Goal: Transaction & Acquisition: Book appointment/travel/reservation

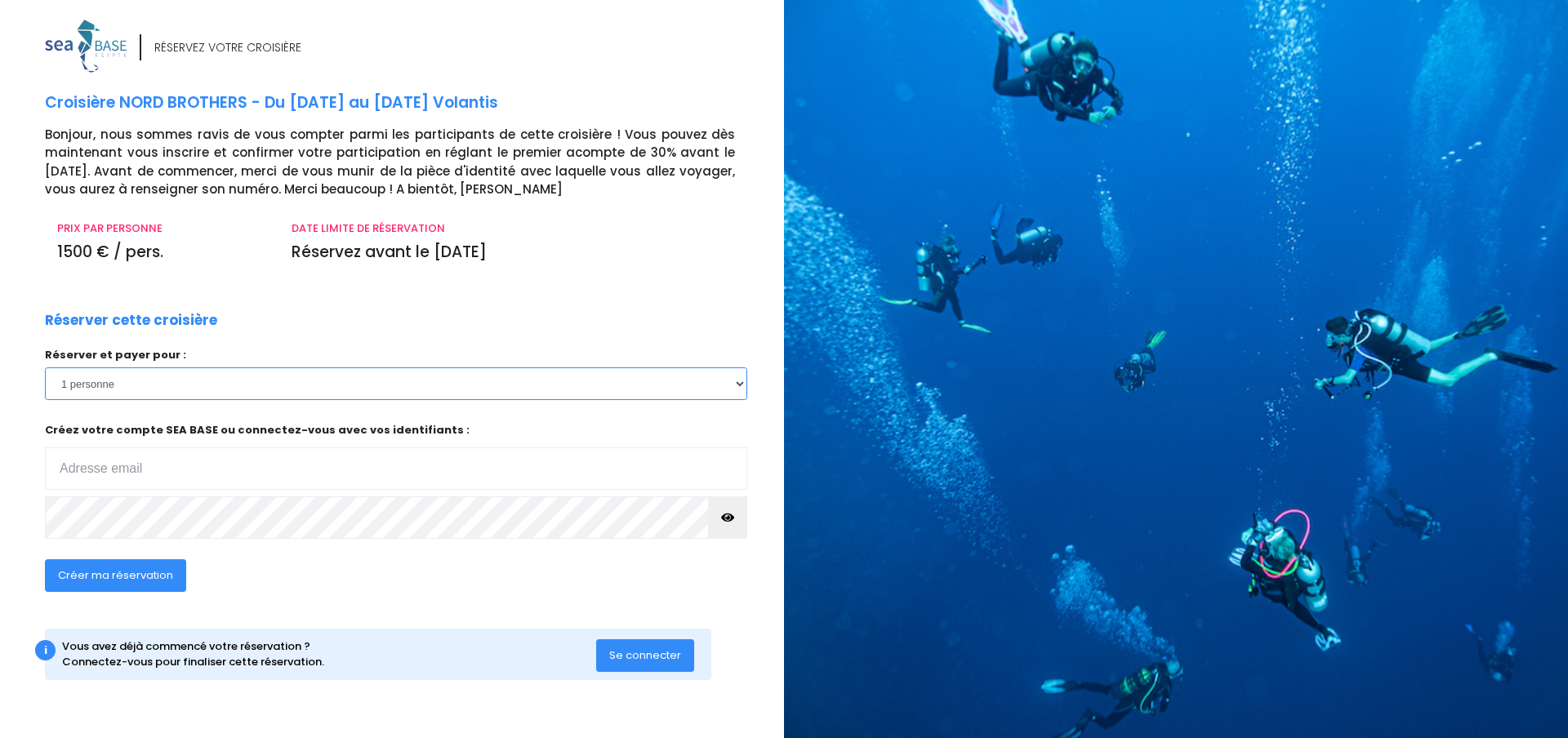
click at [135, 384] on select "1 personne 2 personnes 3 personnes 4 personnes 5 personnes 6 personnes 7 person…" at bounding box center [396, 384] width 703 height 33
click at [165, 463] on input "email" at bounding box center [396, 469] width 703 height 42
type input "thiceleliaurluc@sfr.fr"
click at [639, 659] on span "Se connecter" at bounding box center [644, 656] width 72 height 15
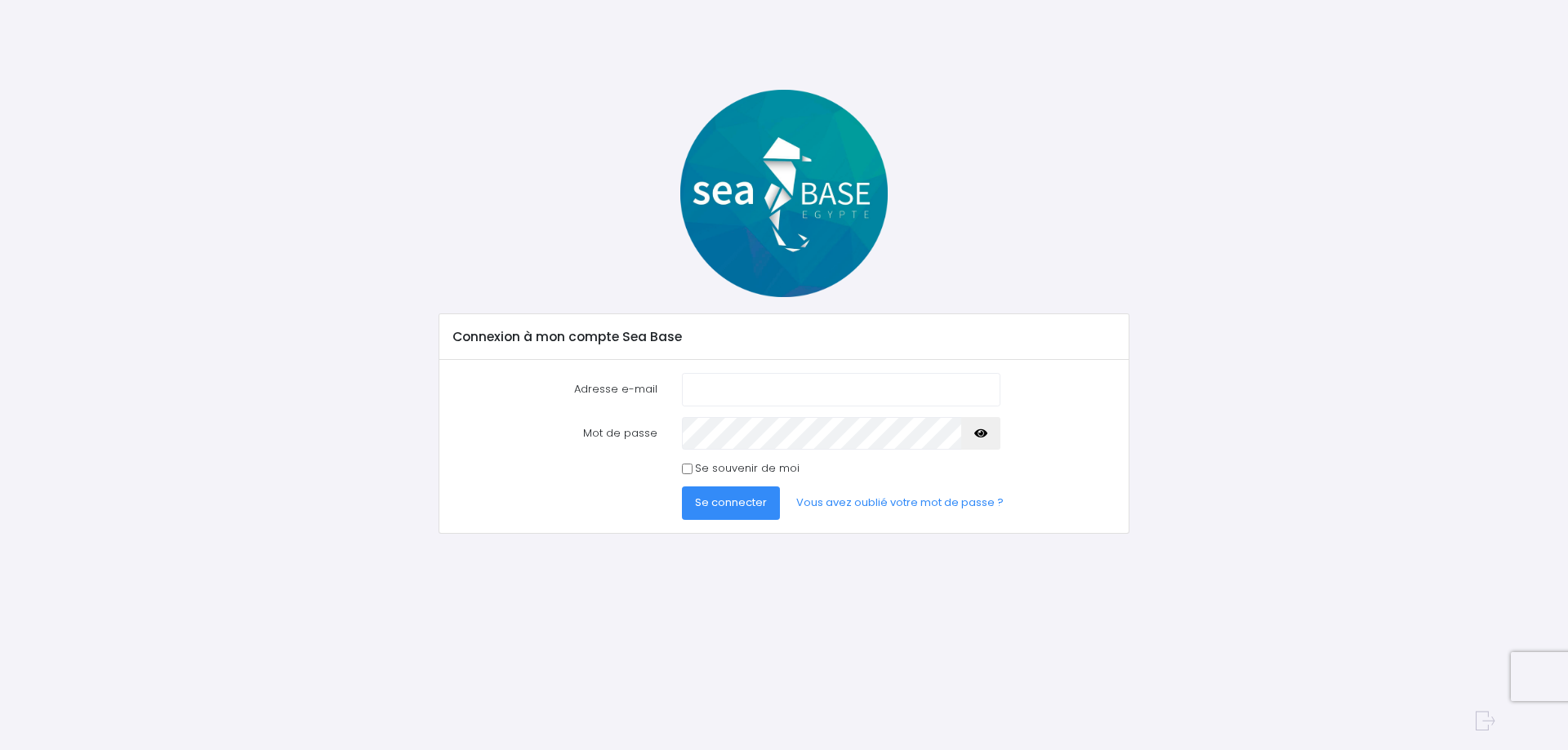
click at [728, 387] on input "Adresse e-mail" at bounding box center [840, 389] width 319 height 33
type input "thiceleliaurluc@sfr.fr"
click at [982, 433] on icon "button" at bounding box center [981, 433] width 13 height 0
click at [724, 502] on span "Se connecter" at bounding box center [730, 502] width 72 height 15
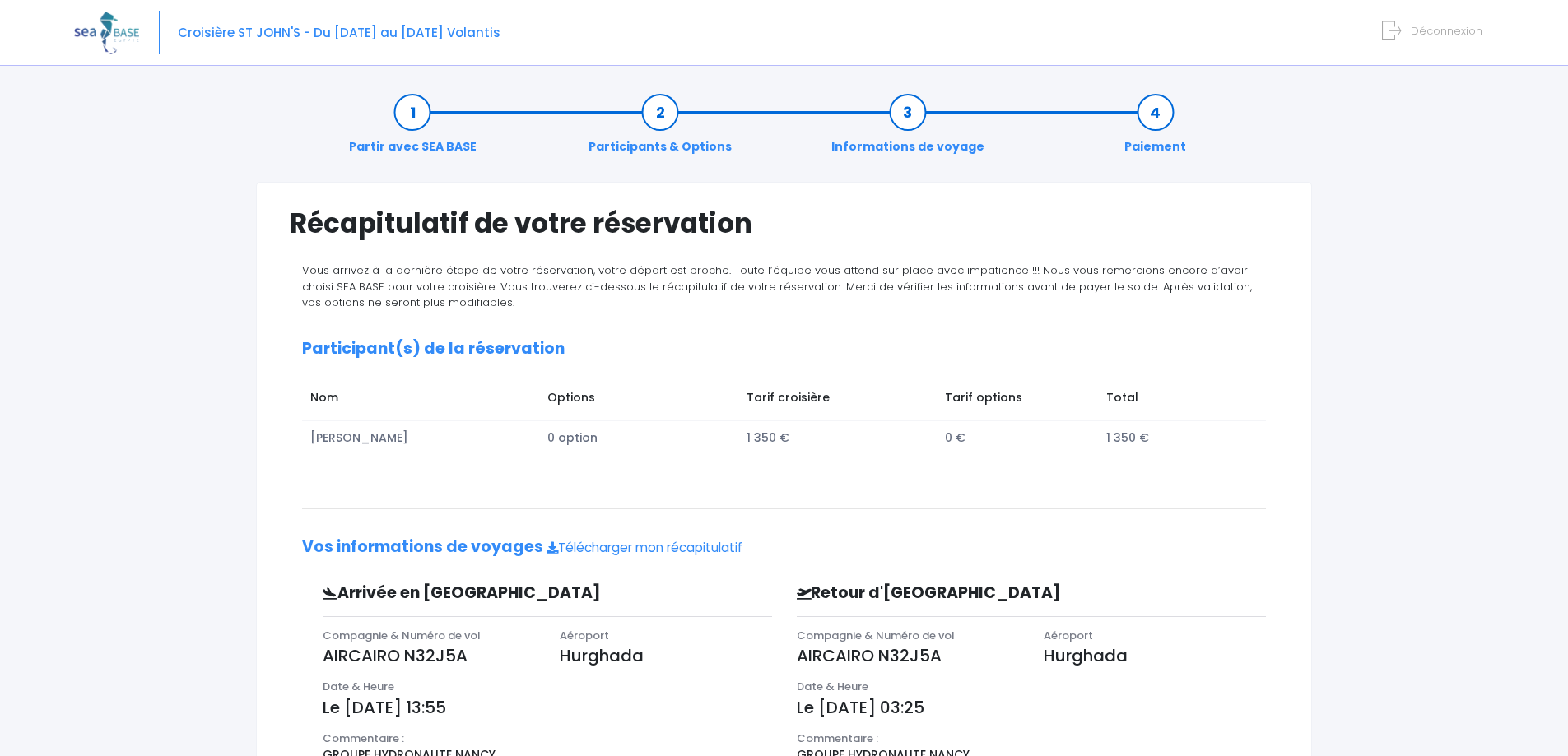
click at [1393, 31] on icon at bounding box center [1391, 31] width 19 height 27
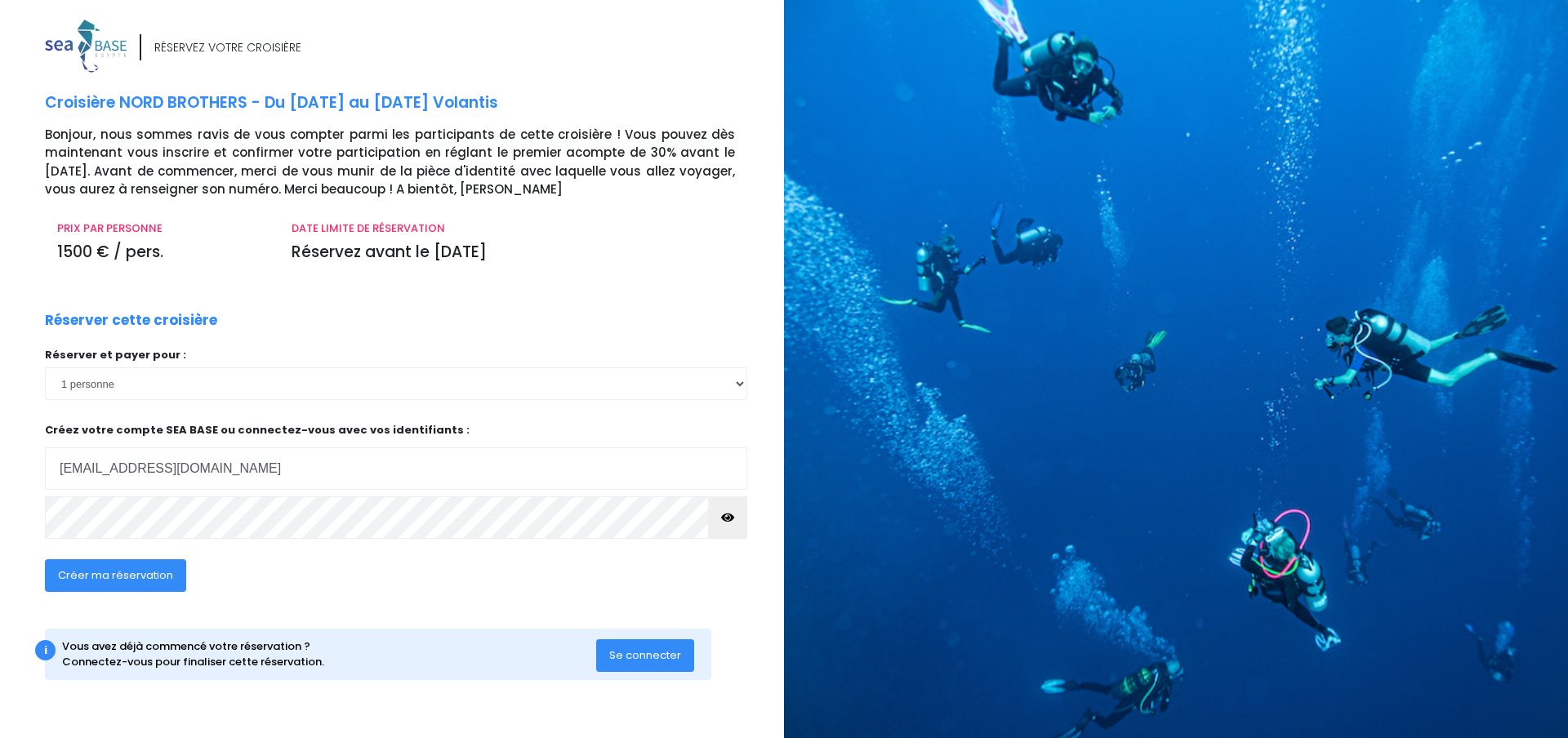
click at [728, 518] on icon "button" at bounding box center [728, 518] width 13 height 0
click at [108, 575] on span "Créer ma réservation" at bounding box center [116, 575] width 115 height 15
click at [121, 464] on input "email" at bounding box center [396, 469] width 703 height 42
type input "thiceleliaurluc@sfr.fr"
click at [727, 518] on icon "button" at bounding box center [728, 518] width 13 height 0
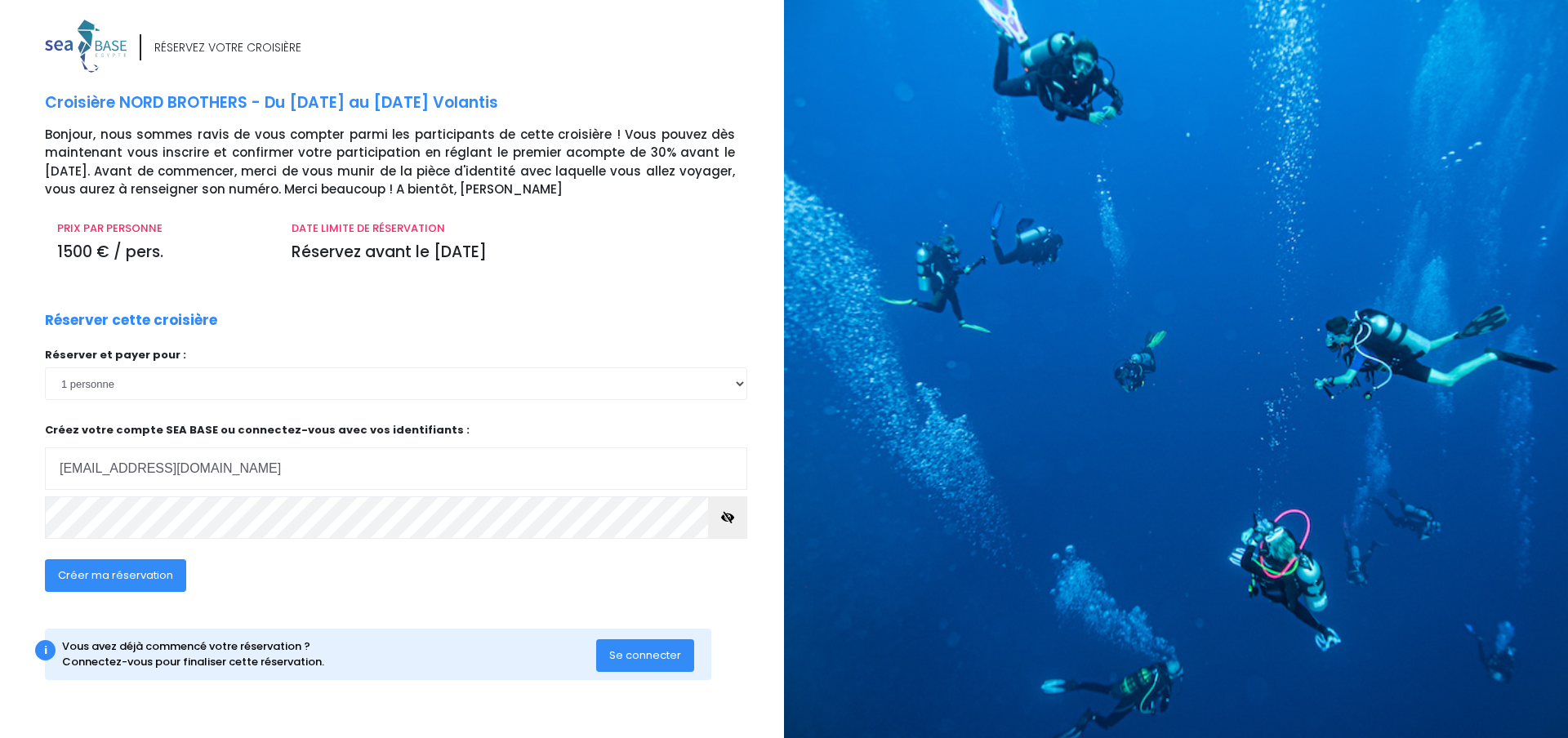
click at [102, 574] on span "Créer ma réservation" at bounding box center [116, 575] width 115 height 15
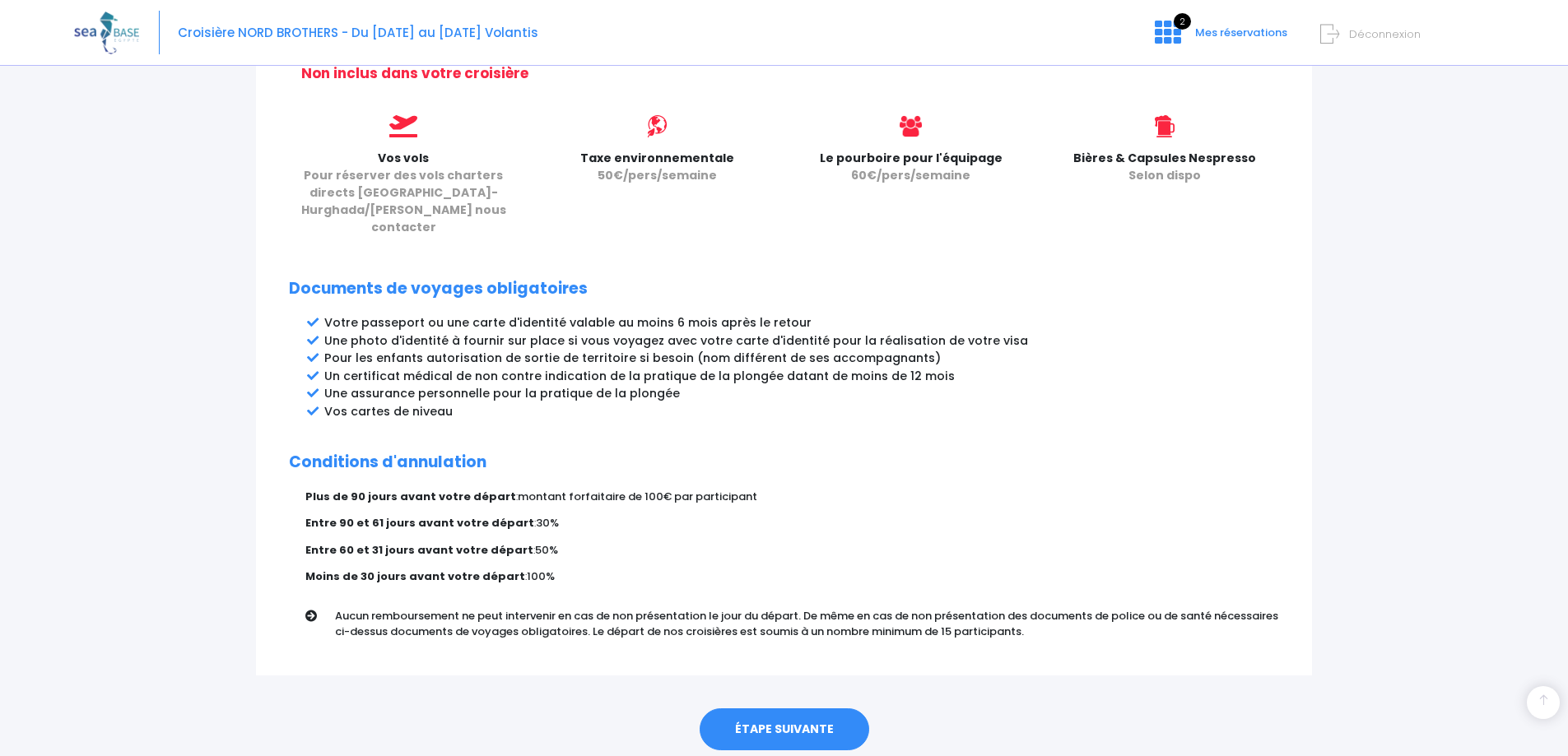
scroll to position [731, 0]
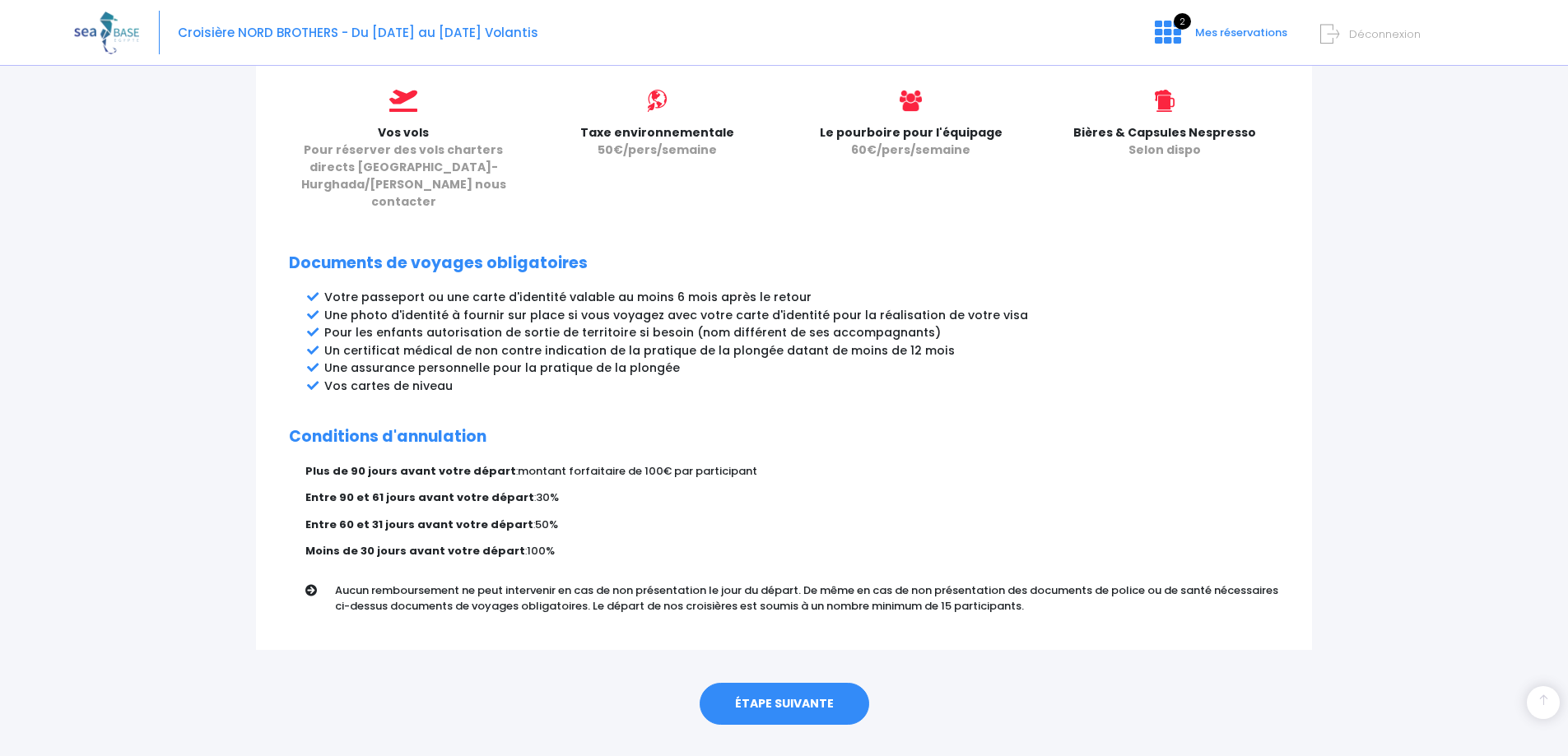
click at [780, 683] on link "ÉTAPE SUIVANTE" at bounding box center [784, 704] width 170 height 42
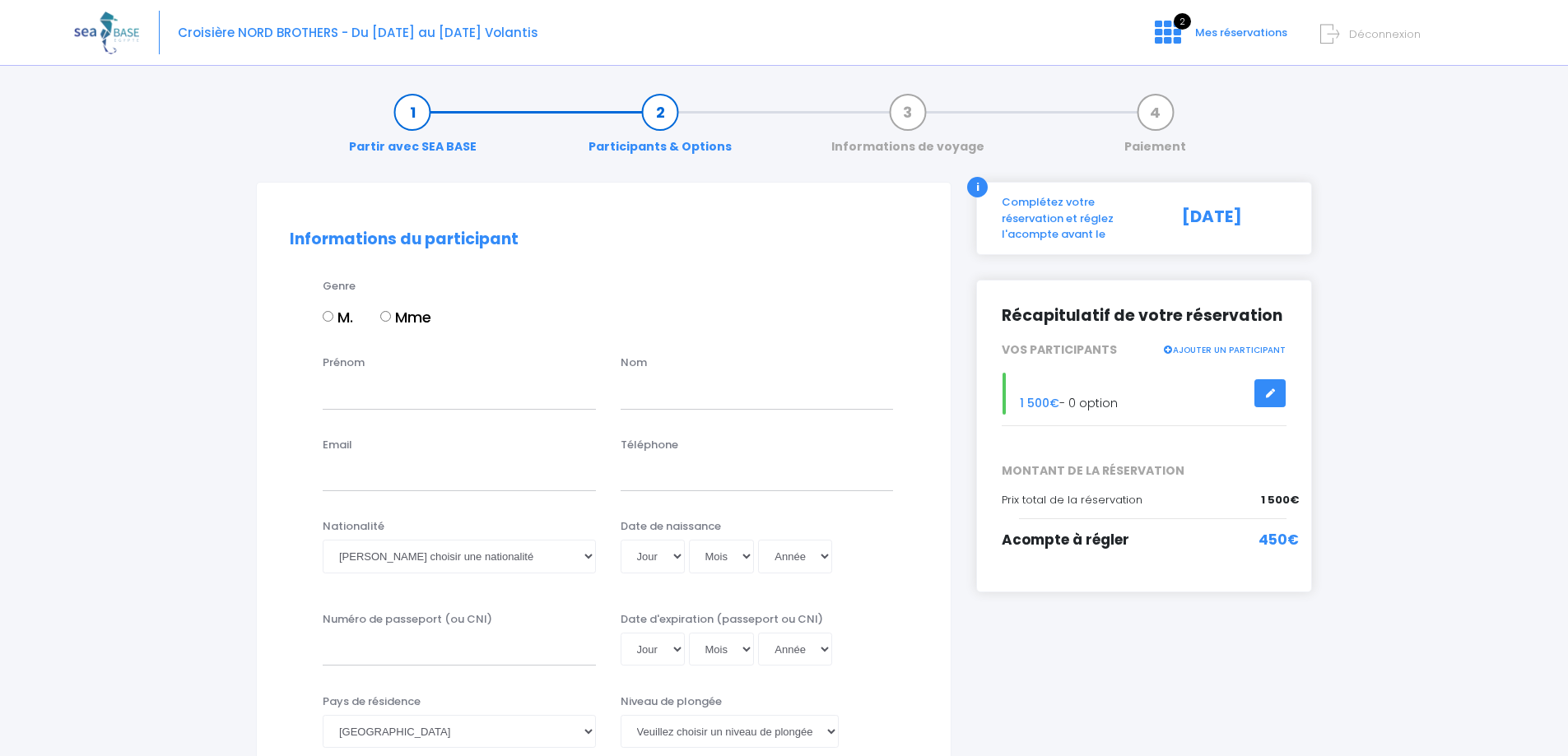
click at [326, 313] on input "M." at bounding box center [327, 316] width 11 height 11
radio input "true"
click at [353, 402] on input "Prénom" at bounding box center [458, 392] width 273 height 33
type input "[PERSON_NAME]"
type input "RIVET"
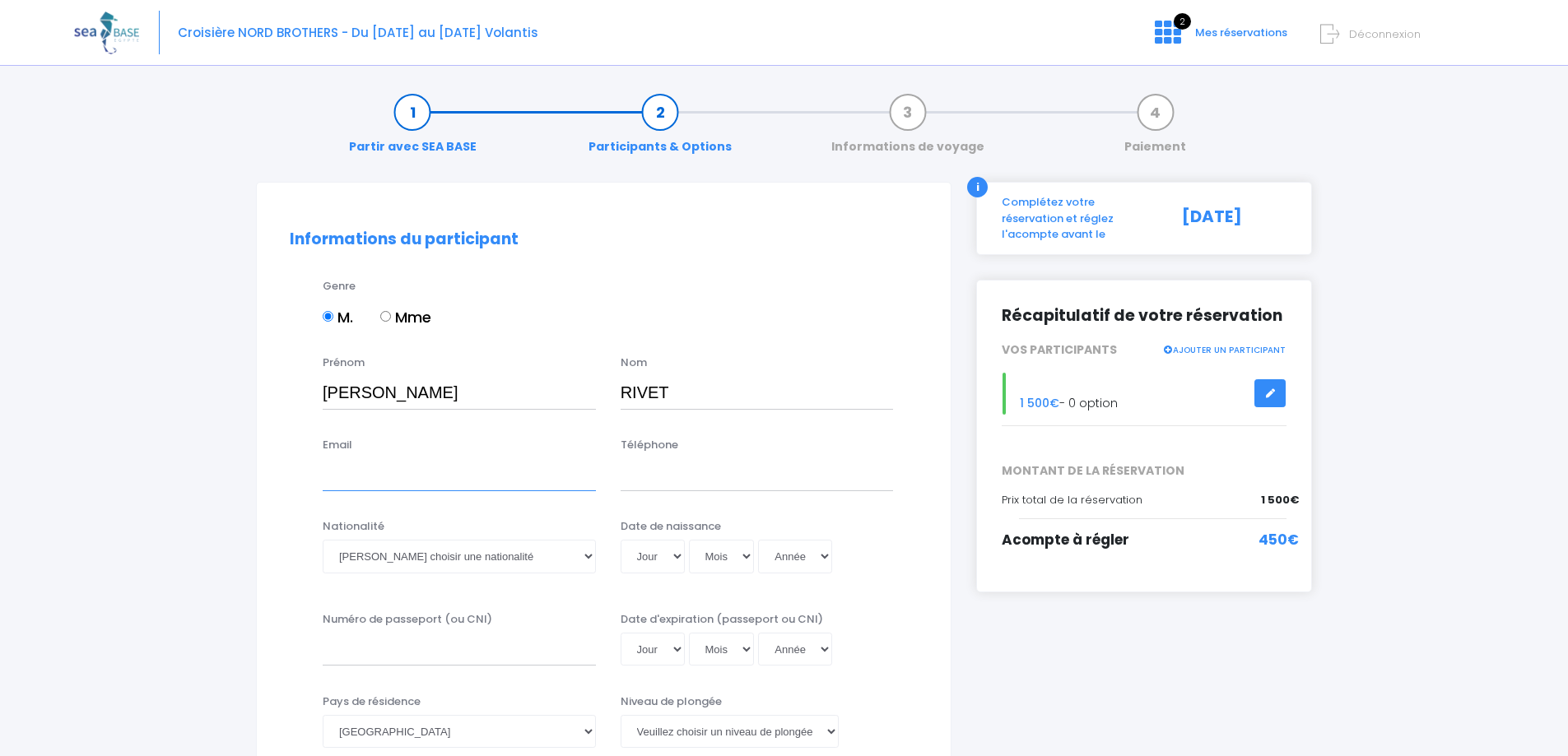
type input "[EMAIL_ADDRESS][DOMAIN_NAME]"
type input "0635253550"
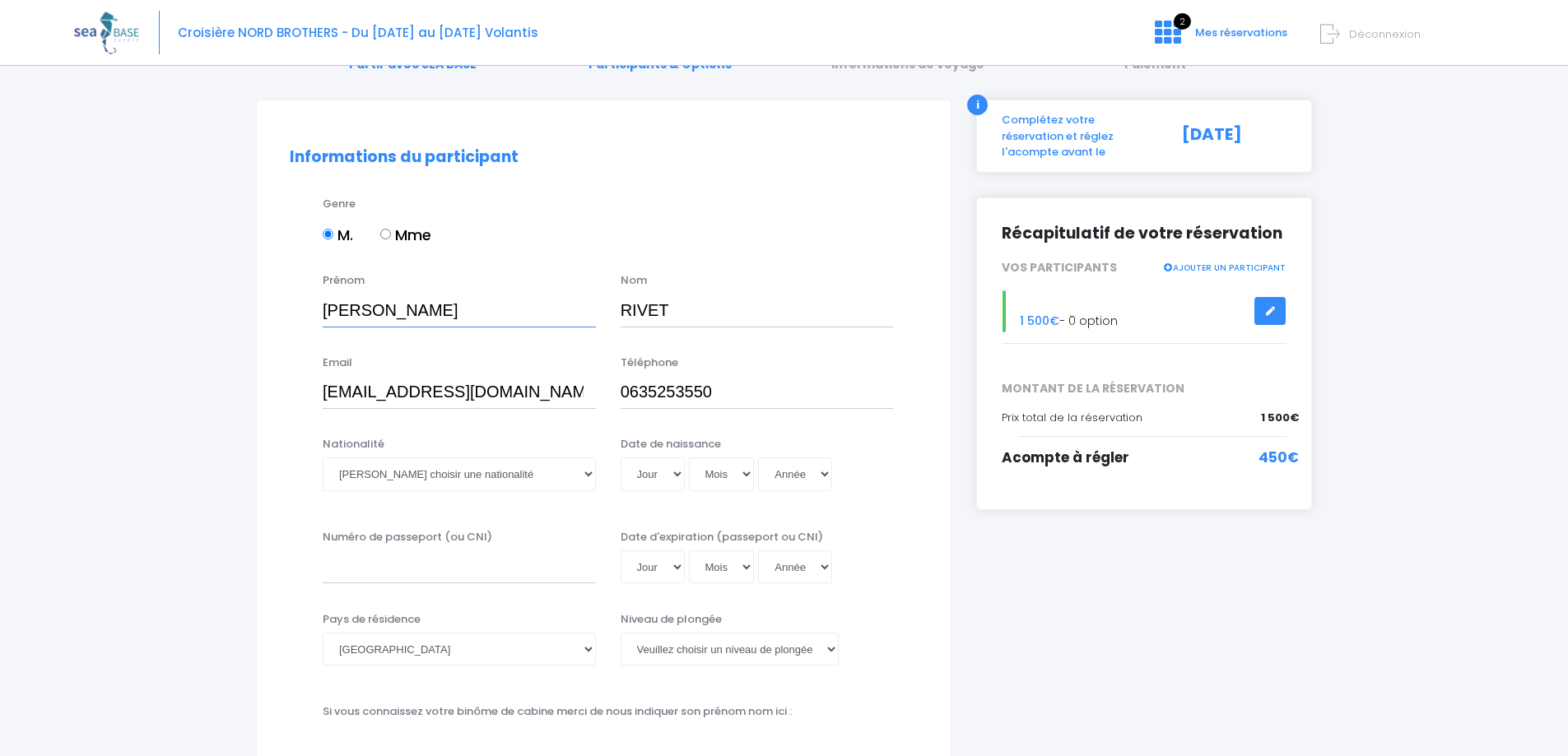
scroll to position [165, 0]
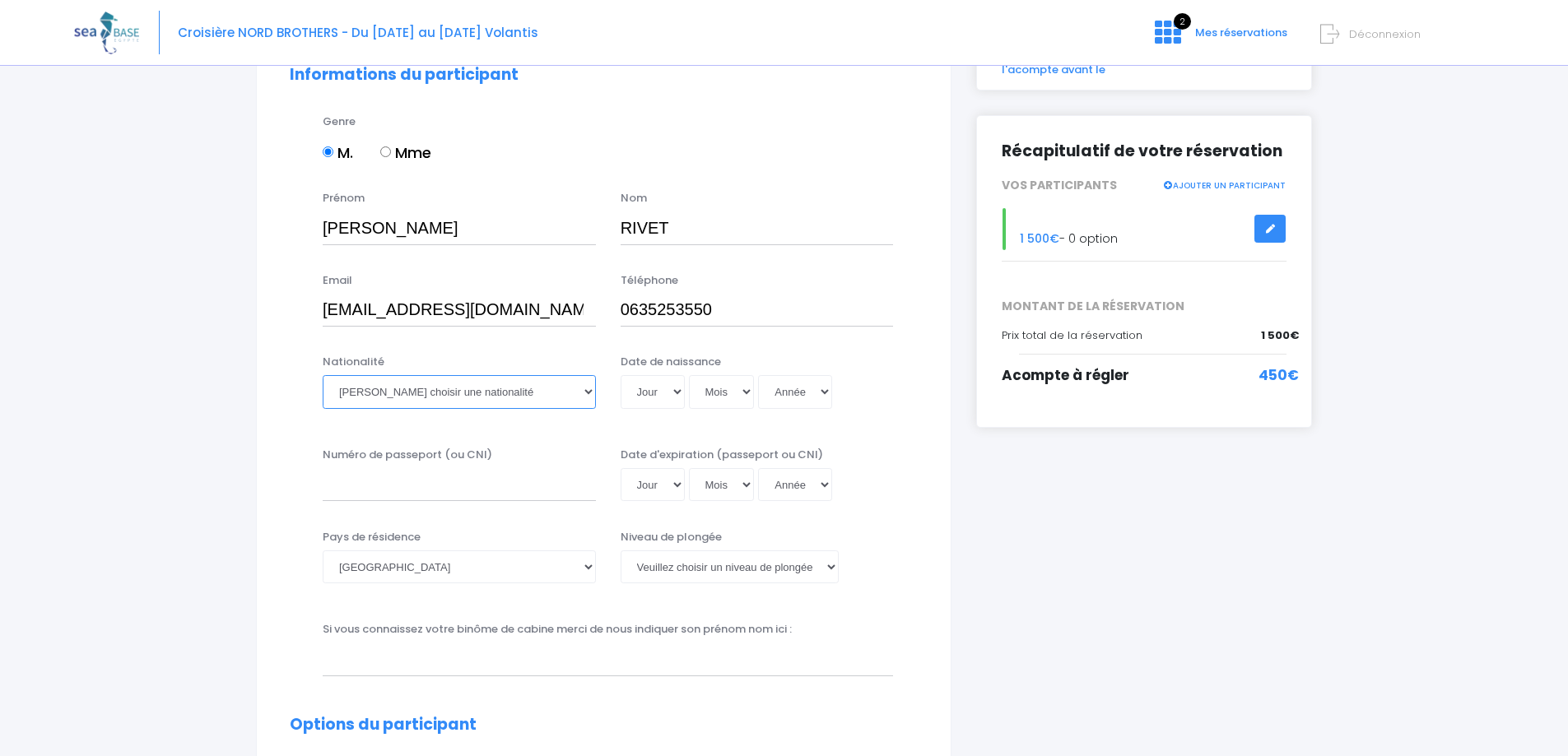
click at [587, 392] on select "Veuillez choisir une nationalité Afghane Albanaise Algerienne Allemande America…" at bounding box center [458, 392] width 273 height 33
click at [405, 392] on select "Veuillez choisir une nationalité Afghane Albanaise Algerienne Allemande America…" at bounding box center [458, 392] width 273 height 33
click at [586, 391] on select "Veuillez choisir une nationalité Afghane Albanaise Algerienne Allemande America…" at bounding box center [458, 392] width 273 height 33
select select "Française"
click at [322, 375] on select "Veuillez choisir une nationalité Afghane Albanaise Algerienne Allemande America…" at bounding box center [458, 392] width 273 height 33
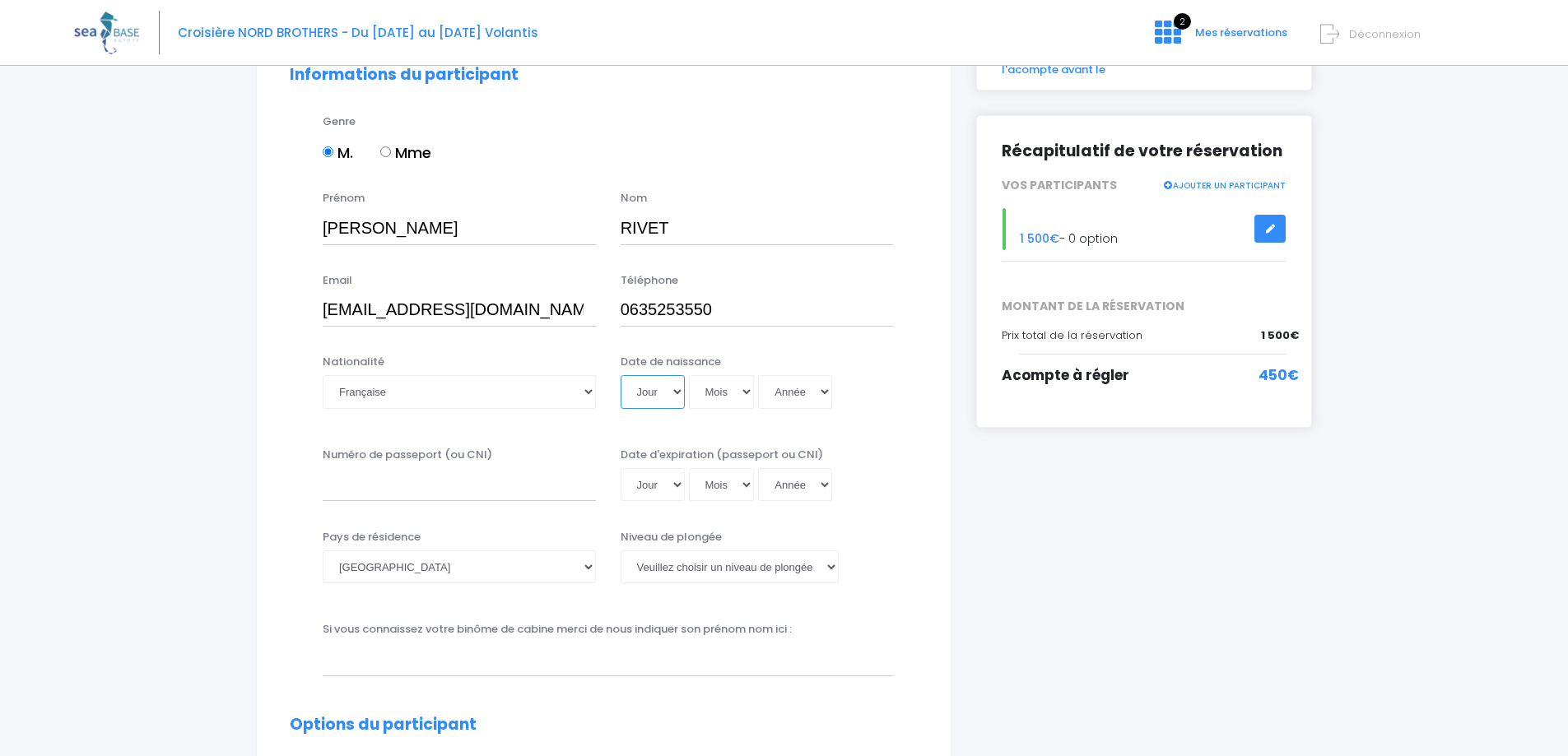
click at [676, 393] on select "Jour 01 02 03 04 05 06 07 08 09 10 11 12 13 14 15 16 17 18 19 20 21 22 23 24 25…" at bounding box center [652, 392] width 65 height 33
select select "09"
click at [620, 375] on select "Jour 01 02 03 04 05 06 07 08 09 10 11 12 13 14 15 16 17 18 19 20 21 22 23 24 25…" at bounding box center [652, 392] width 65 height 33
click at [737, 393] on select "Mois 01 02 03 04 05 06 07 08 09 10 11 12" at bounding box center [722, 392] width 66 height 33
select select "06"
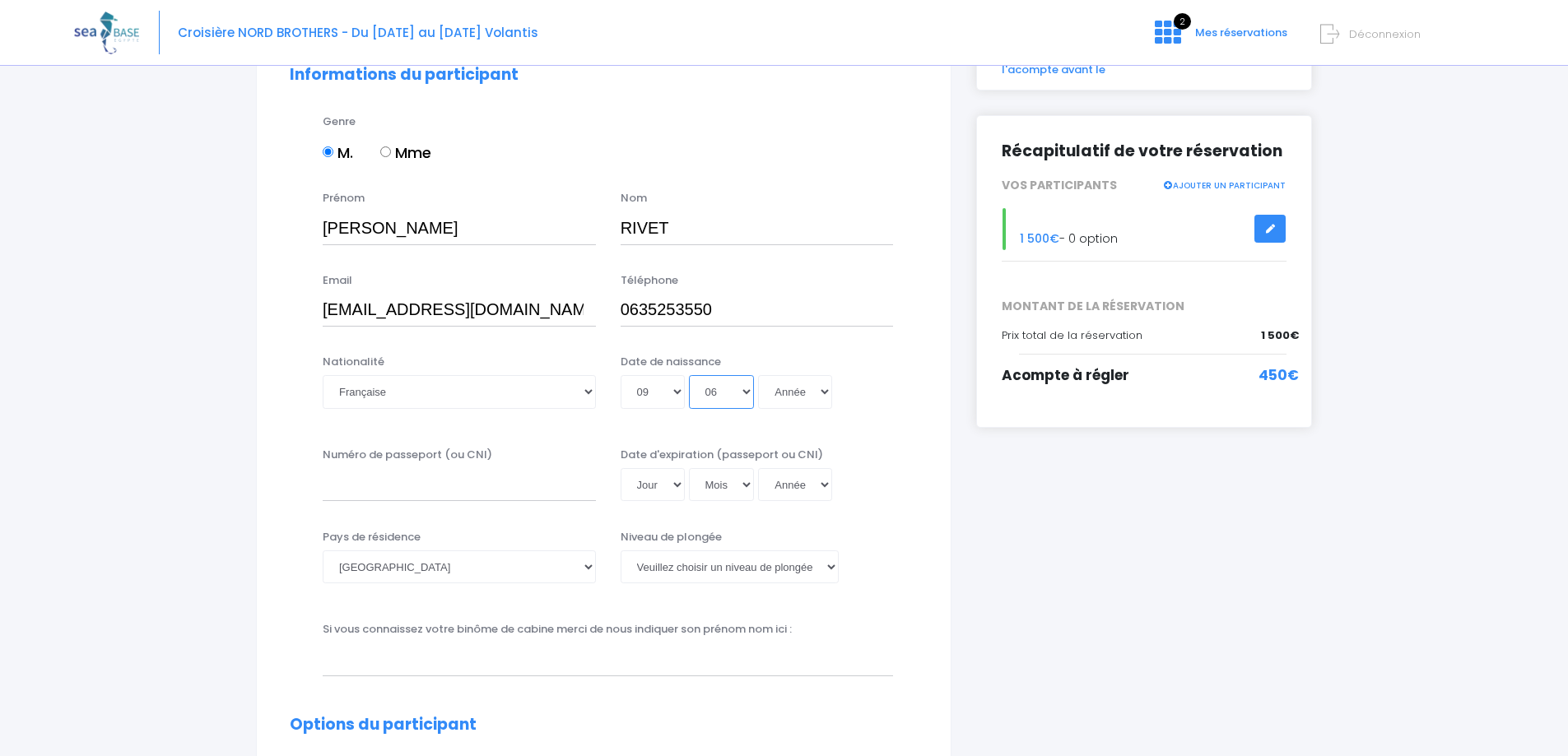
click at [689, 375] on select "Mois 01 02 03 04 05 06 07 08 09 10 11 12" at bounding box center [722, 392] width 66 height 33
click at [800, 393] on select "Année 2045 2044 2043 2042 2041 2040 2039 2038 2037 2036 2035 2034 2033 2032 203…" at bounding box center [795, 392] width 74 height 33
select select "1972"
click at [758, 375] on select "Année 2045 2044 2043 2042 2041 2040 2039 2038 2037 2036 2035 2034 2033 2032 203…" at bounding box center [795, 392] width 74 height 33
type input "1972-06-09"
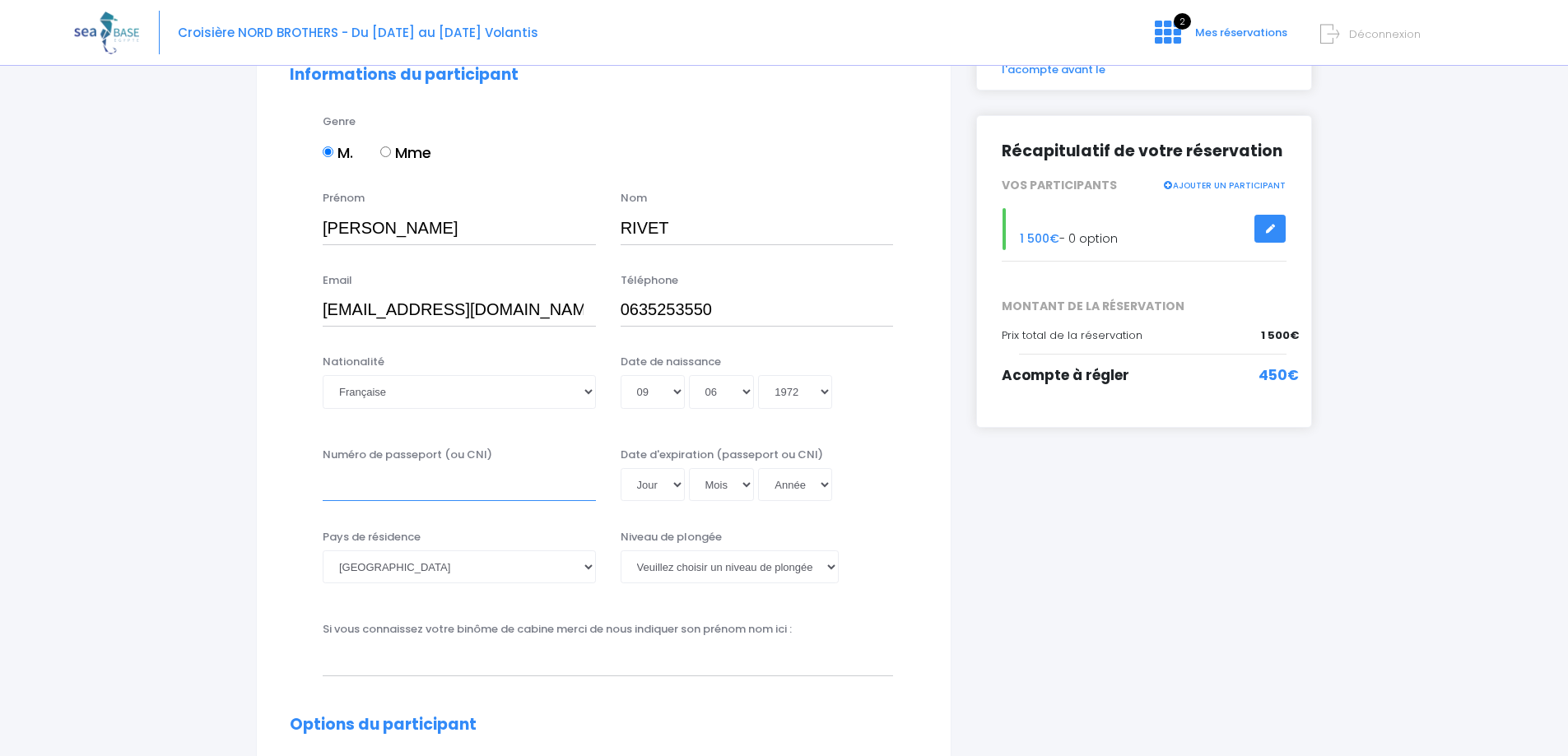
click at [443, 485] on input "Numéro de passeport (ou CNI)" at bounding box center [458, 484] width 273 height 33
type input "19IA80879"
click at [677, 479] on select "Jour 01 02 03 04 05 06 07 08 09 10 11 12 13 14 15 16 17 18 19 20 21 22 23 24 25…" at bounding box center [652, 484] width 65 height 33
select select "11"
click at [620, 468] on select "Jour 01 02 03 04 05 06 07 08 09 10 11 12 13 14 15 16 17 18 19 20 21 22 23 24 25…" at bounding box center [652, 484] width 65 height 33
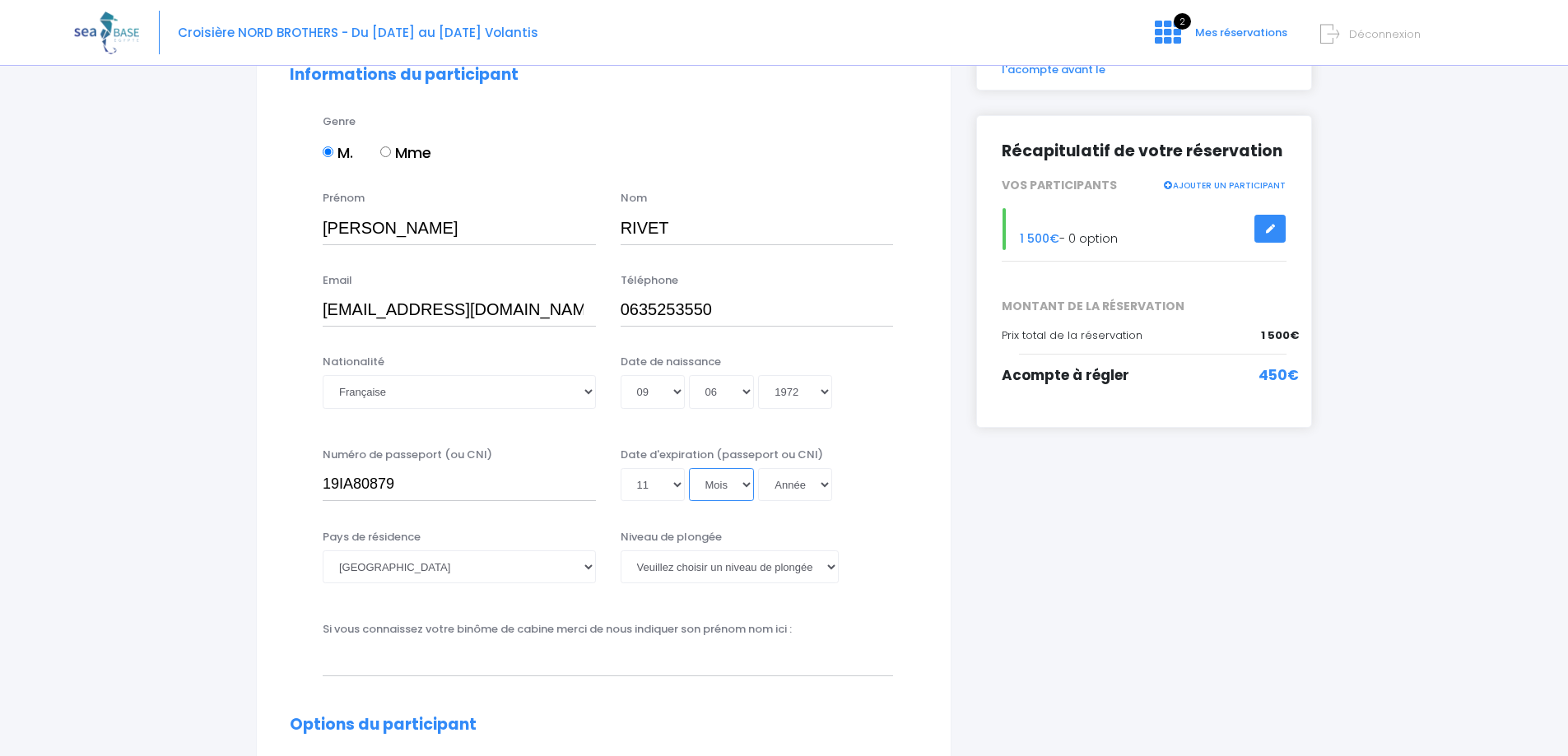
click at [743, 488] on select "Mois 01 02 03 04 05 06 07 08 09 10 11 12" at bounding box center [722, 484] width 66 height 33
select select "12"
click at [689, 468] on select "Mois 01 02 03 04 05 06 07 08 09 10 11 12" at bounding box center [722, 484] width 66 height 33
click at [807, 485] on select "Année 2045 2044 2043 2042 2041 2040 2039 2038 2037 2036 2035 2034 2033 2032 203…" at bounding box center [795, 484] width 74 height 33
select select "2029"
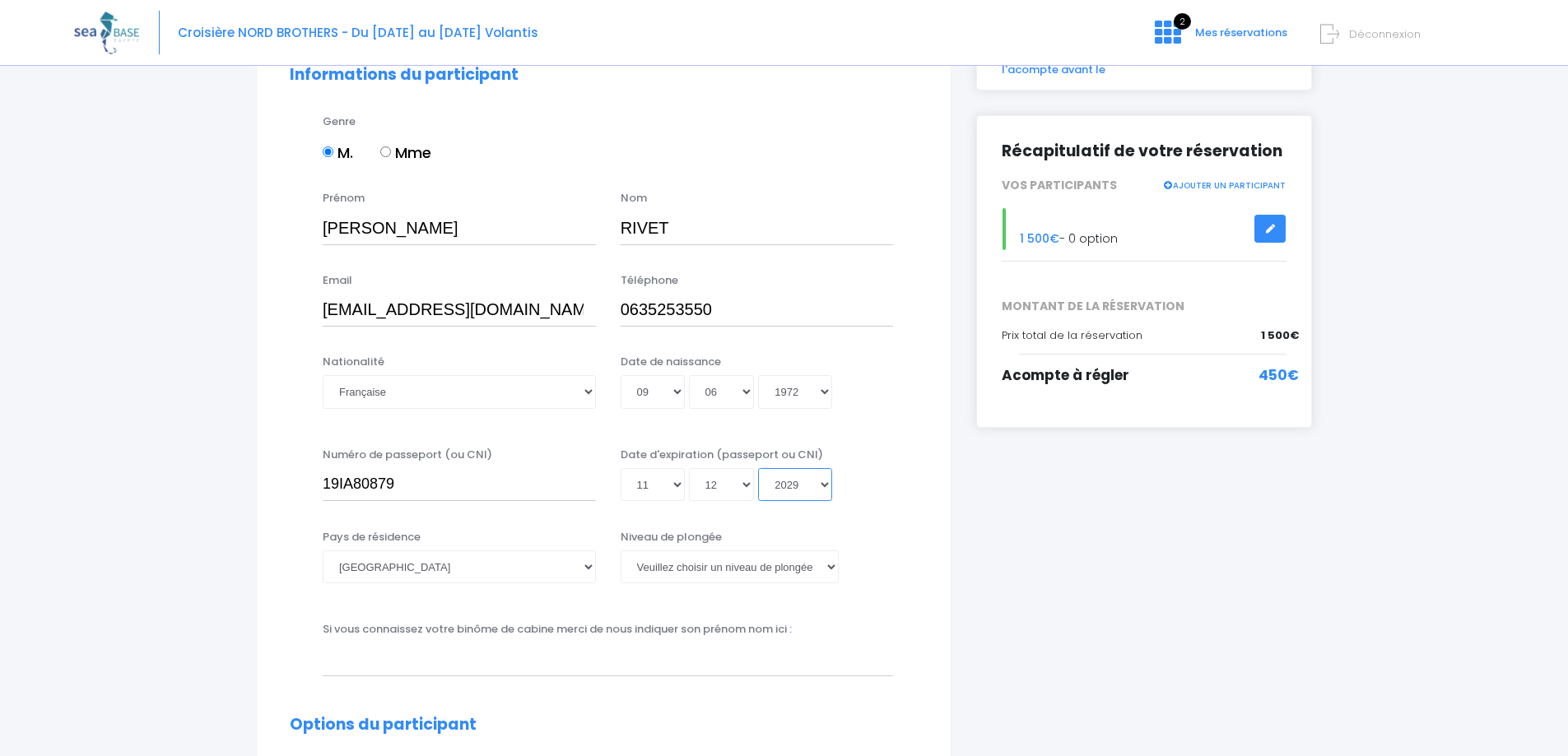
click at [758, 468] on select "Année 2045 2044 2043 2042 2041 2040 2039 2038 2037 2036 2035 2034 2033 2032 203…" at bounding box center [795, 484] width 74 height 33
type input "2029-12-11"
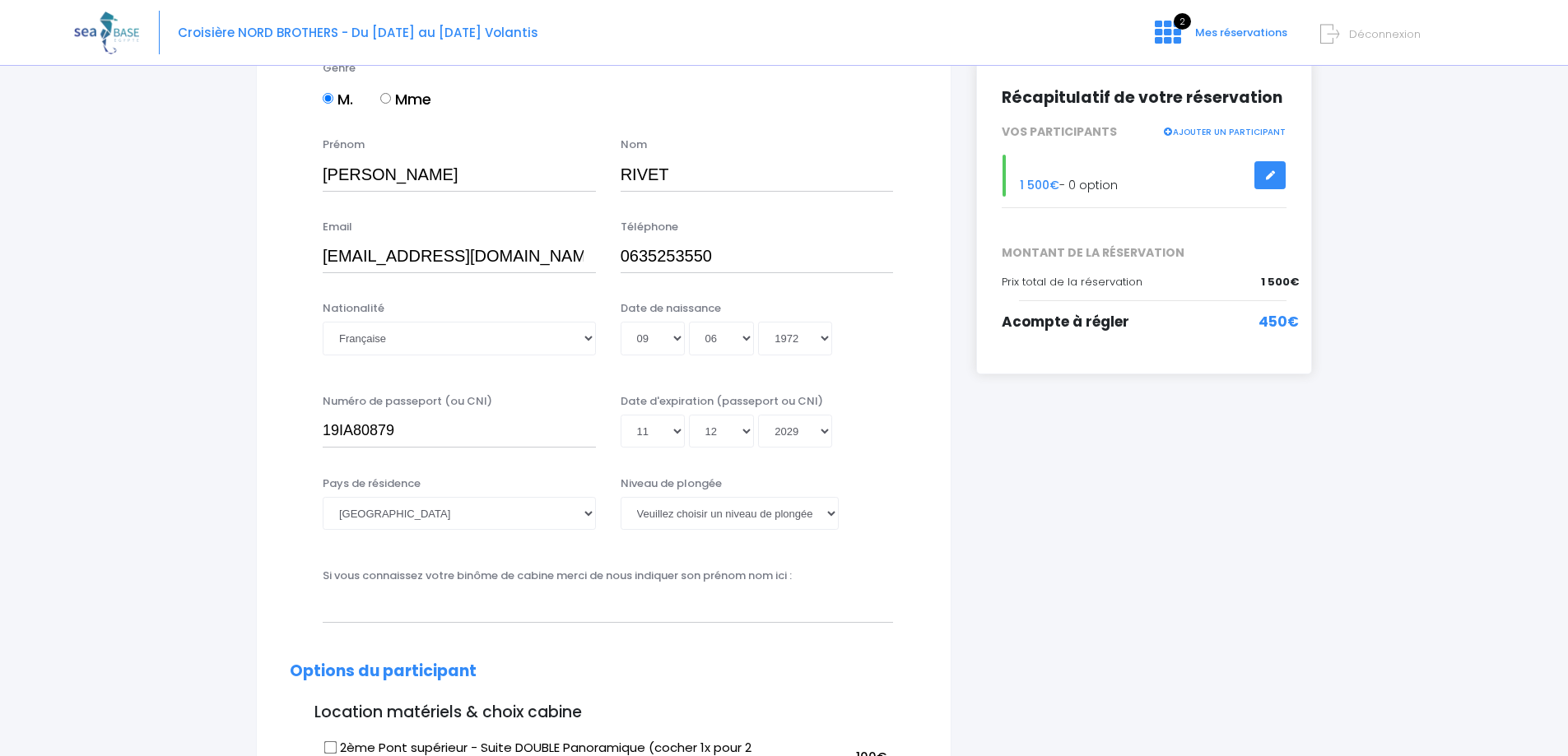
scroll to position [247, 0]
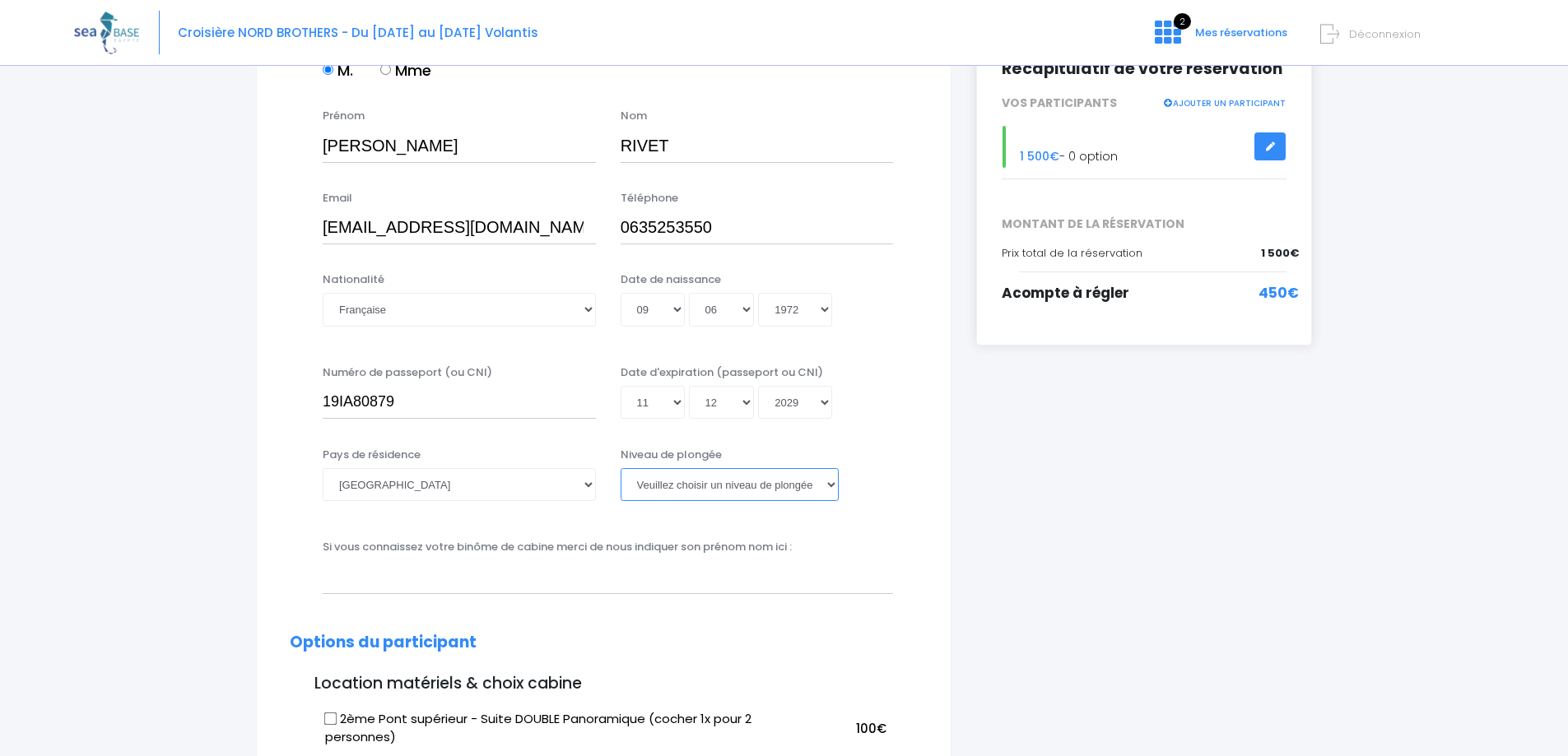
click at [740, 488] on select "Veuillez choisir un niveau de plongée Non plongeur Junior OW diver Adventure OW…" at bounding box center [729, 484] width 218 height 33
select select "N3"
click at [620, 468] on select "Veuillez choisir un niveau de plongée Non plongeur Junior OW diver Adventure OW…" at bounding box center [729, 484] width 218 height 33
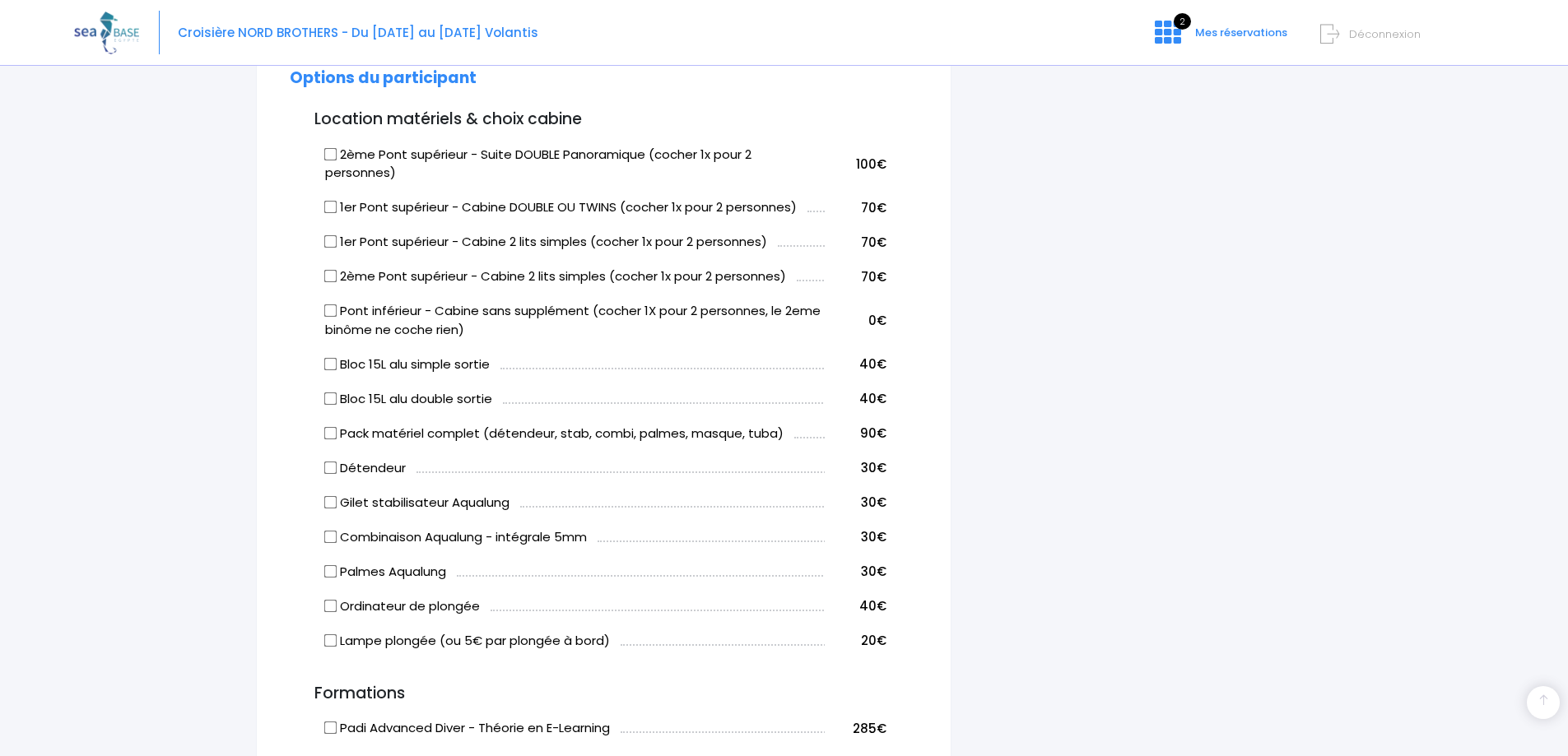
scroll to position [823, 0]
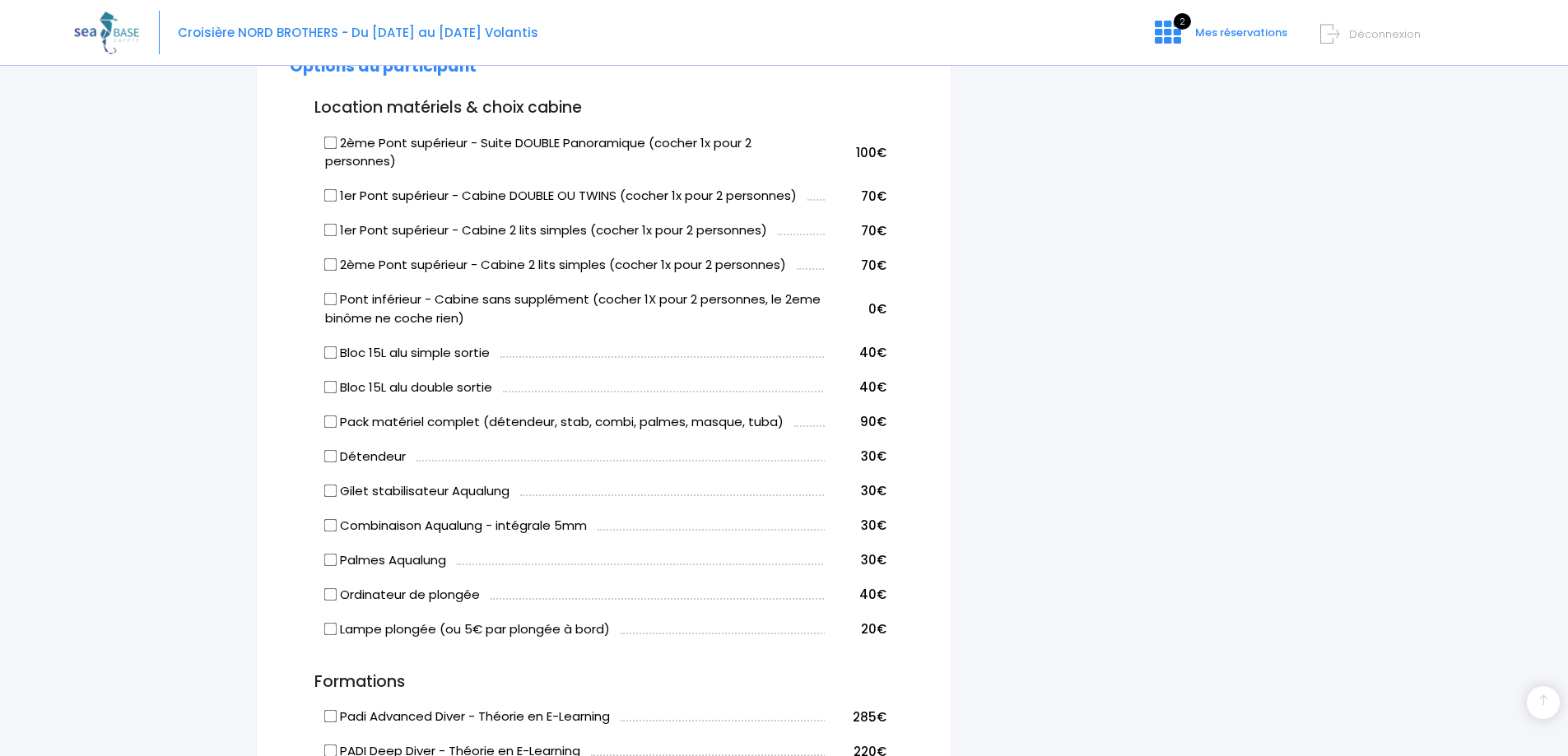
click at [330, 354] on input "Bloc 15L alu simple sortie" at bounding box center [331, 352] width 14 height 14
checkbox input "true"
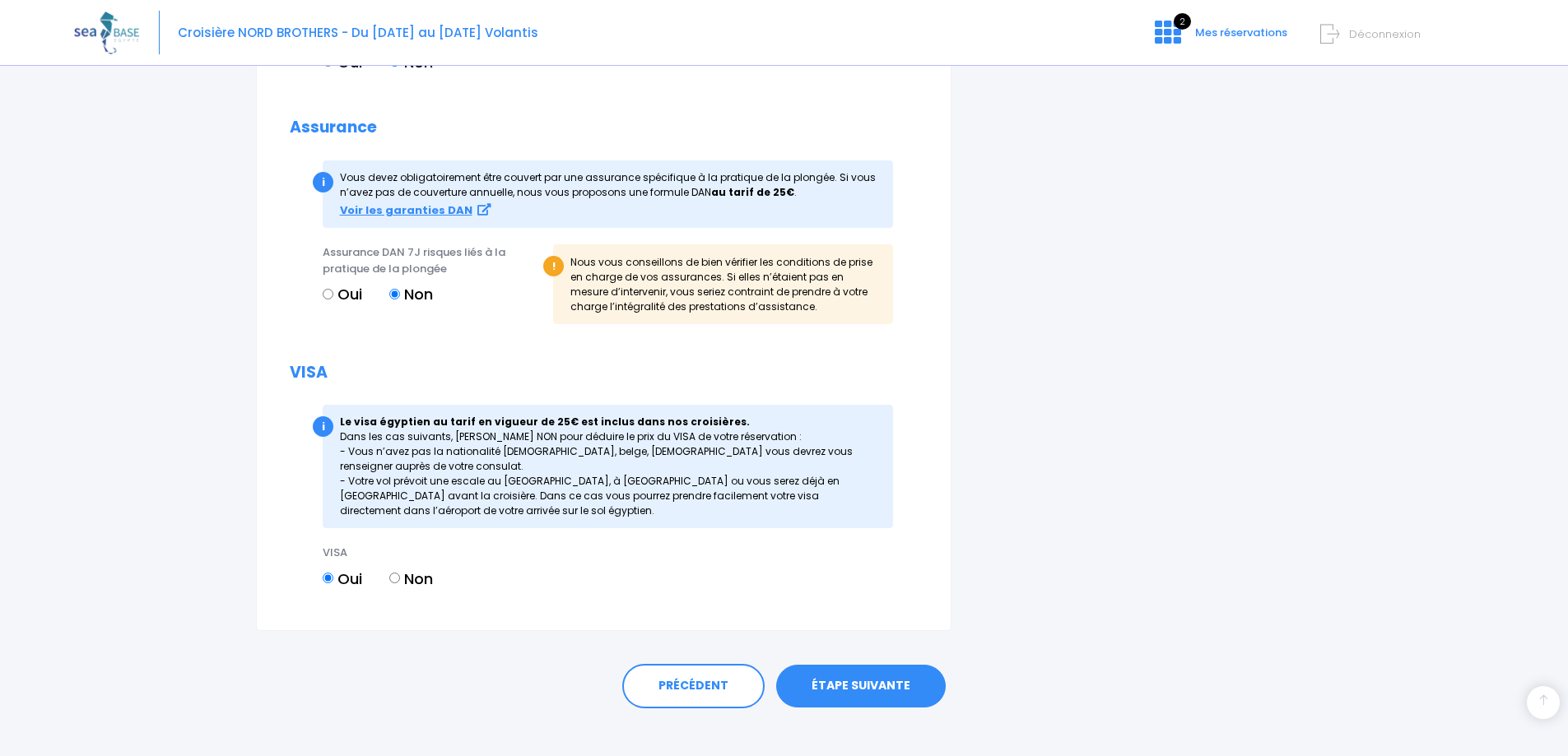
scroll to position [1764, 0]
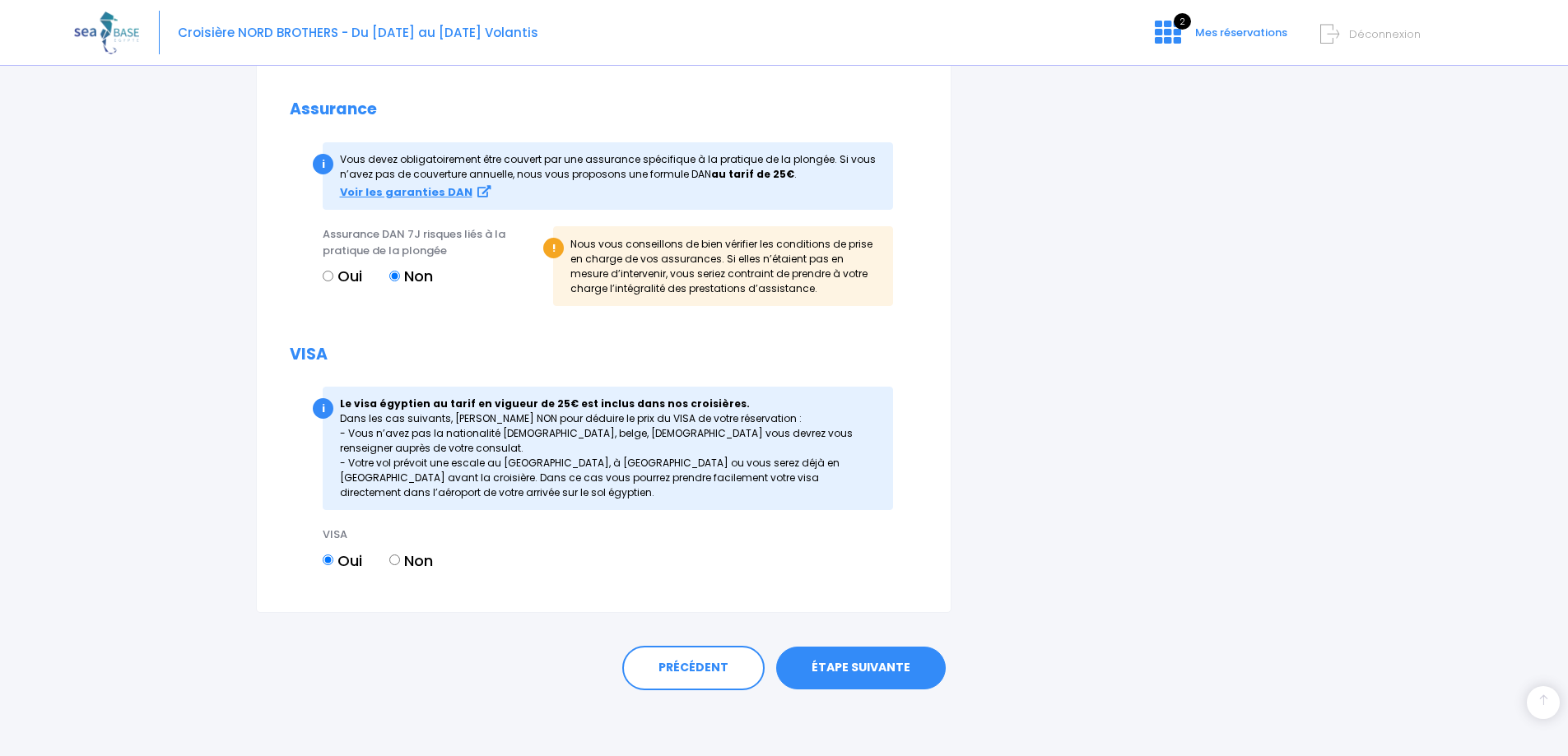
click at [848, 667] on link "ÉTAPE SUIVANTE" at bounding box center [862, 668] width 170 height 42
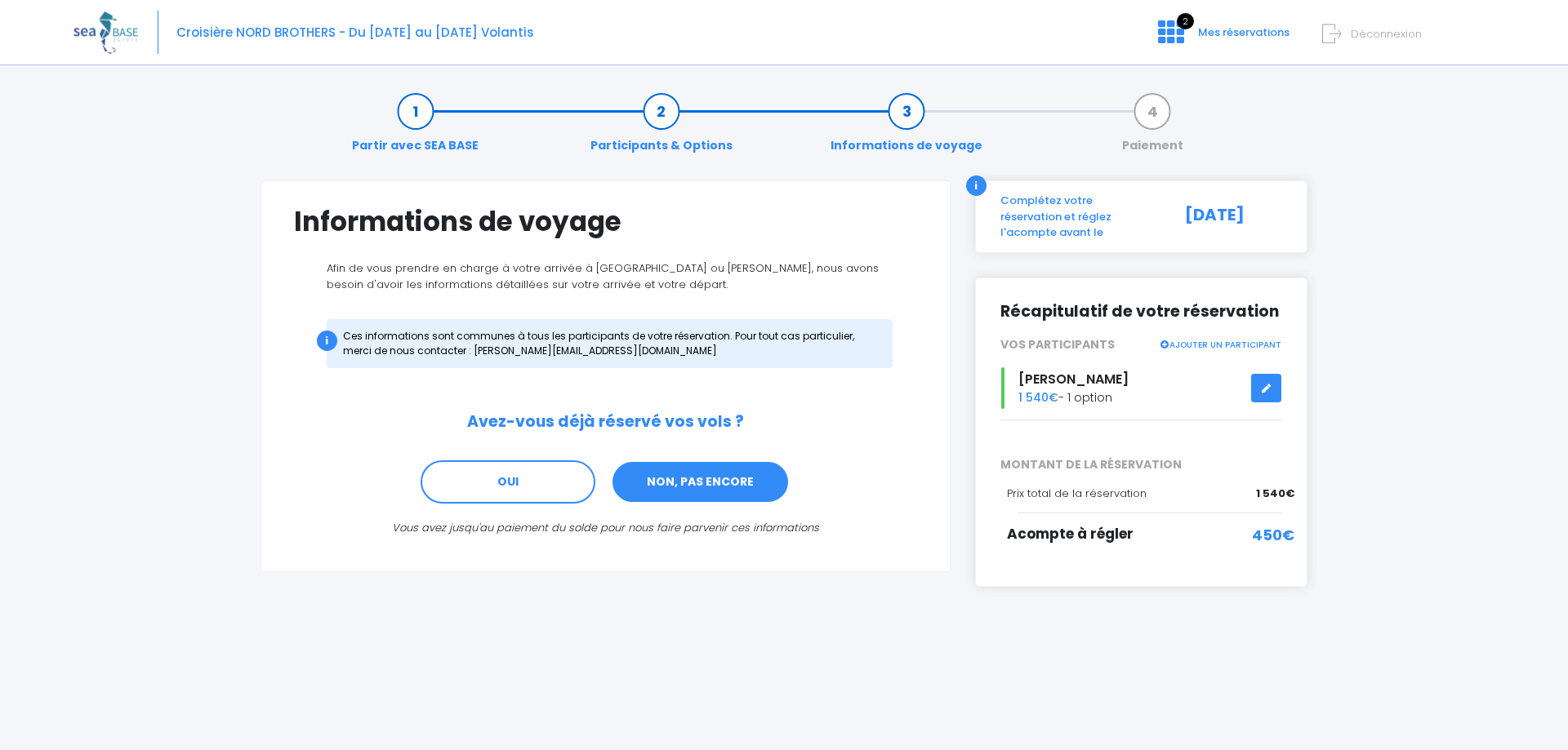
click at [720, 479] on link "NON, PAS ENCORE" at bounding box center [700, 482] width 179 height 44
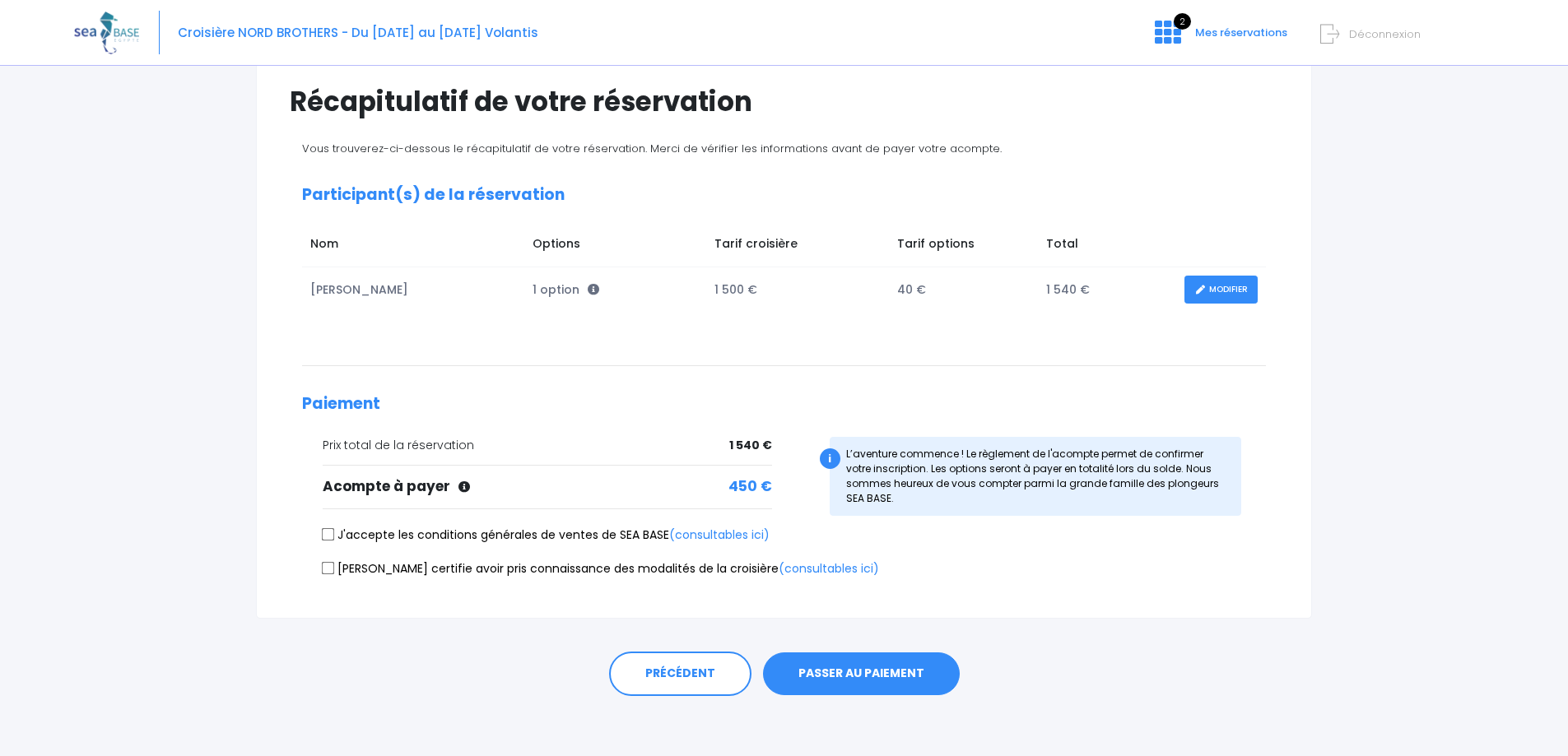
scroll to position [127, 0]
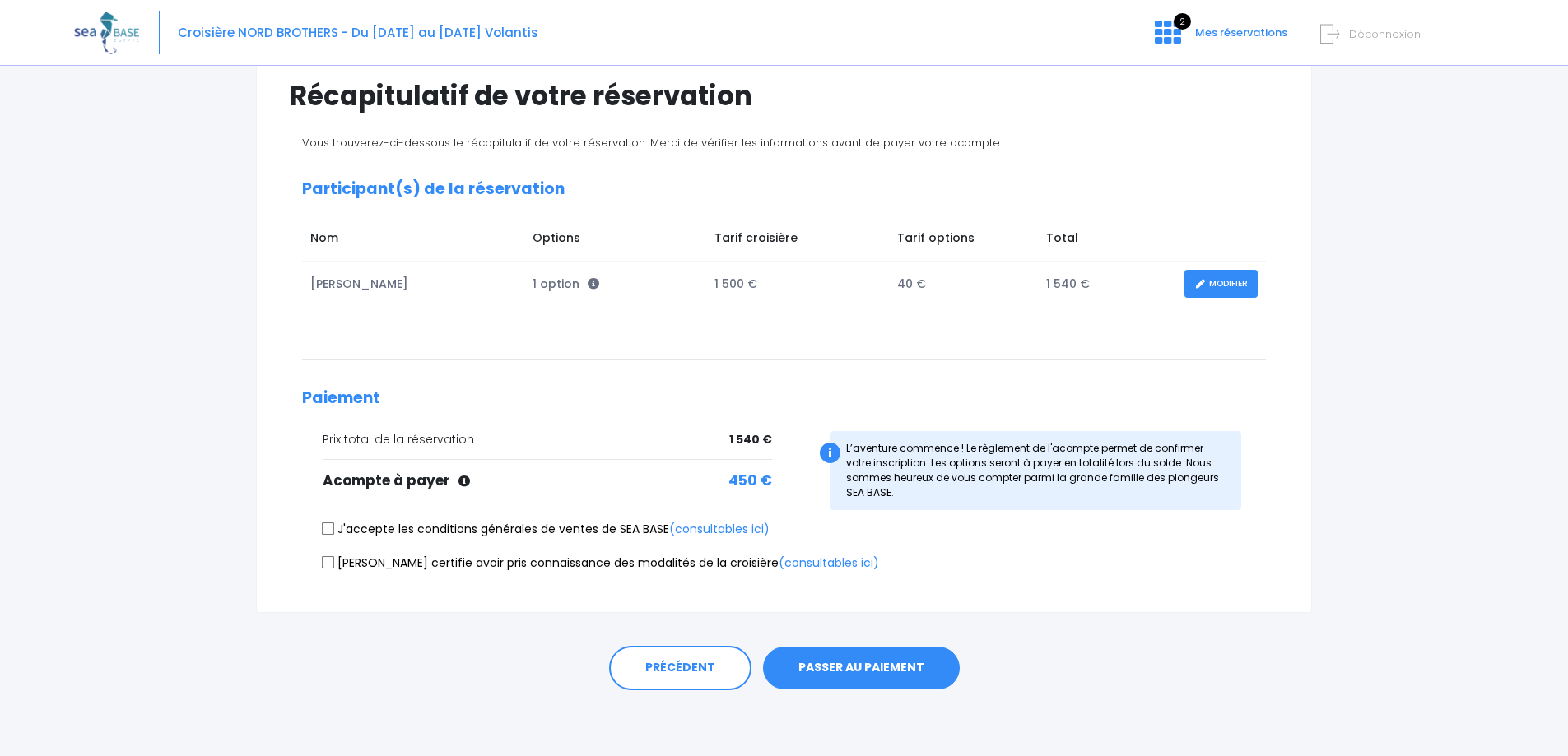
drag, startPoint x: 328, startPoint y: 526, endPoint x: 322, endPoint y: 540, distance: 15.2
click at [328, 526] on input "J'accepte les conditions générales de ventes de SEA BASE (consultables ici)" at bounding box center [329, 529] width 14 height 14
checkbox input "true"
click at [324, 562] on input "[PERSON_NAME] certifie avoir pris connaissance des modalités de la croisière (c…" at bounding box center [329, 562] width 14 height 14
checkbox input "true"
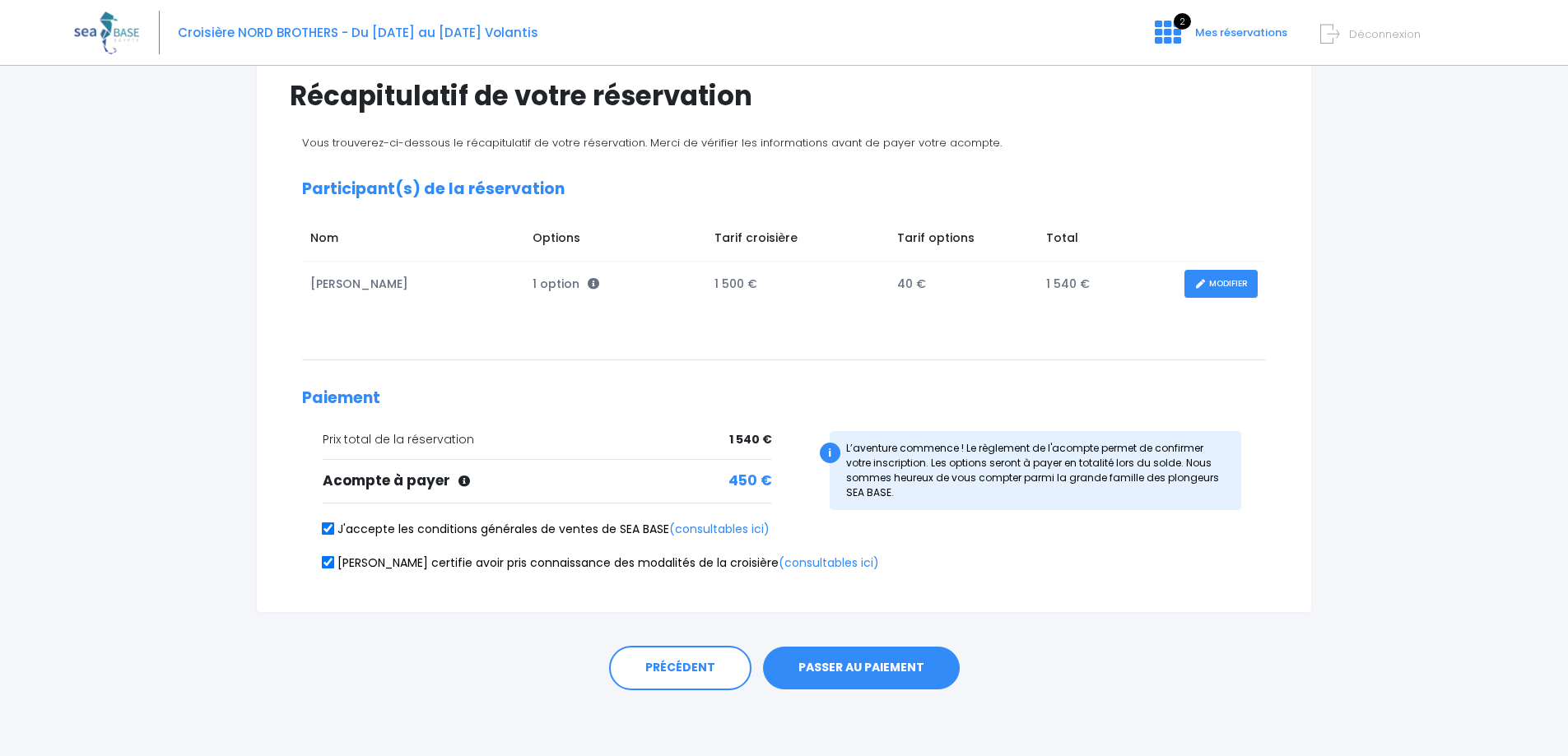
click at [523, 448] on div "Prix total de la réservation 1 540 €" at bounding box center [547, 440] width 450 height 17
